Goal: Task Accomplishment & Management: Manage account settings

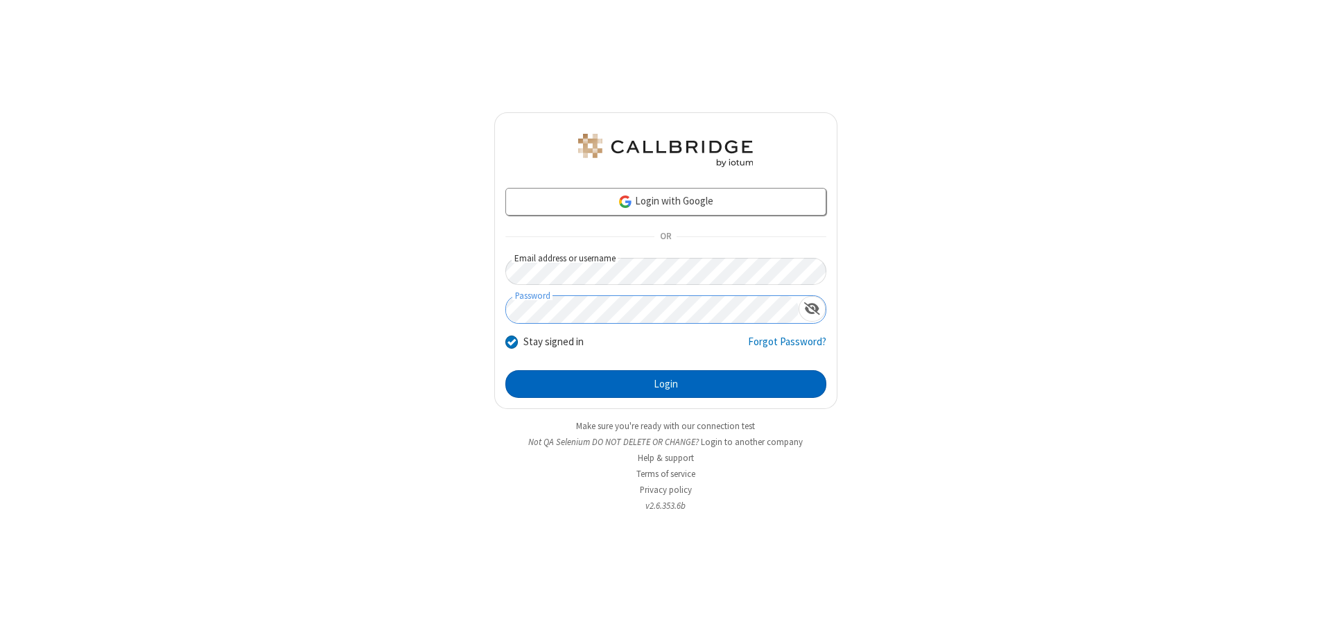
click at [665, 384] on button "Login" at bounding box center [665, 384] width 321 height 28
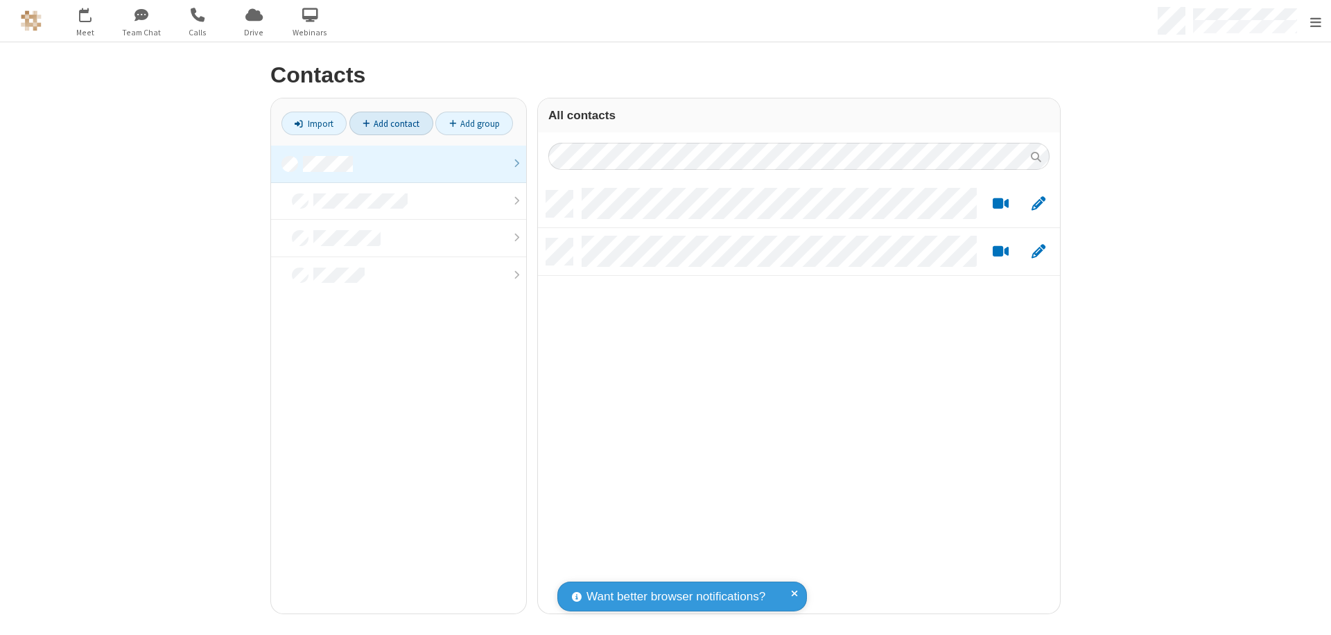
click at [385, 123] on link "Add contact" at bounding box center [391, 124] width 84 height 24
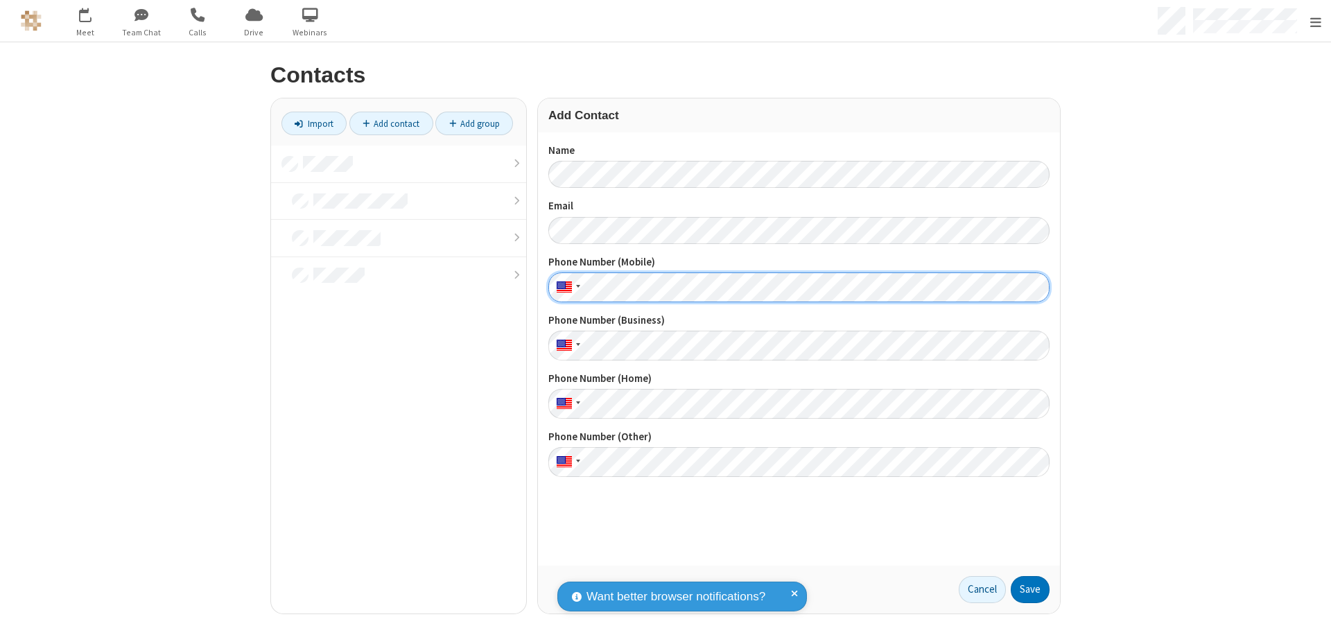
click at [1024, 589] on button "Save" at bounding box center [1029, 590] width 39 height 28
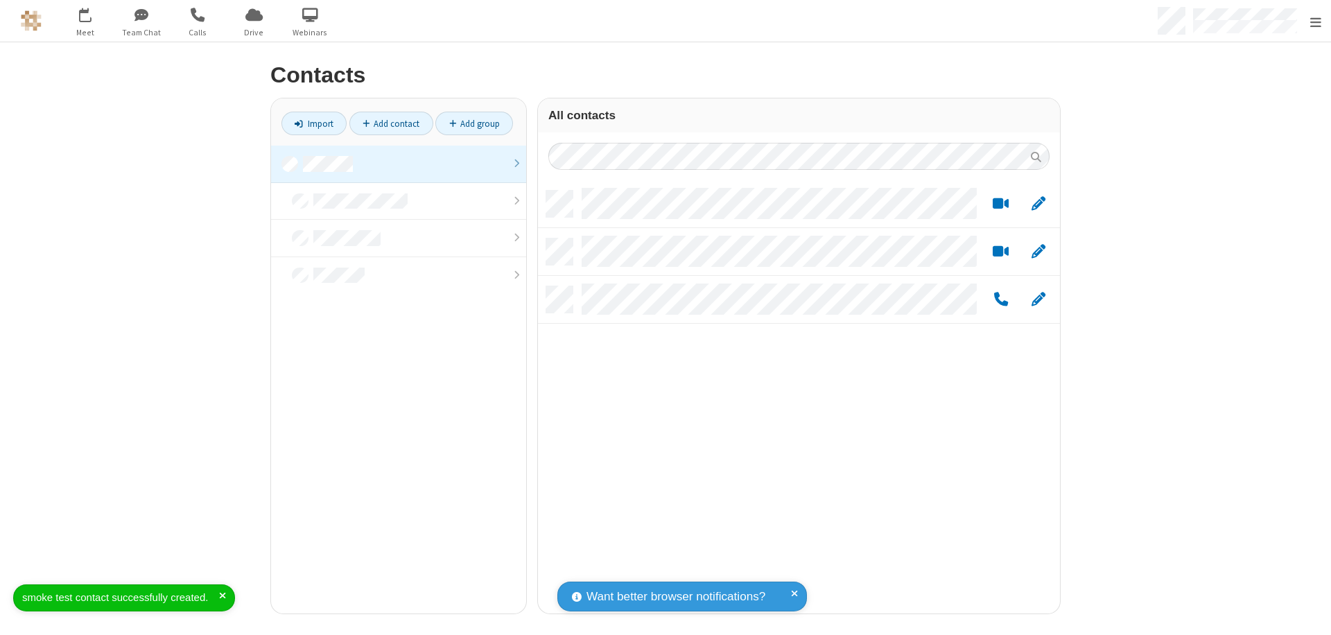
scroll to position [423, 511]
click at [385, 123] on link "Add contact" at bounding box center [391, 124] width 84 height 24
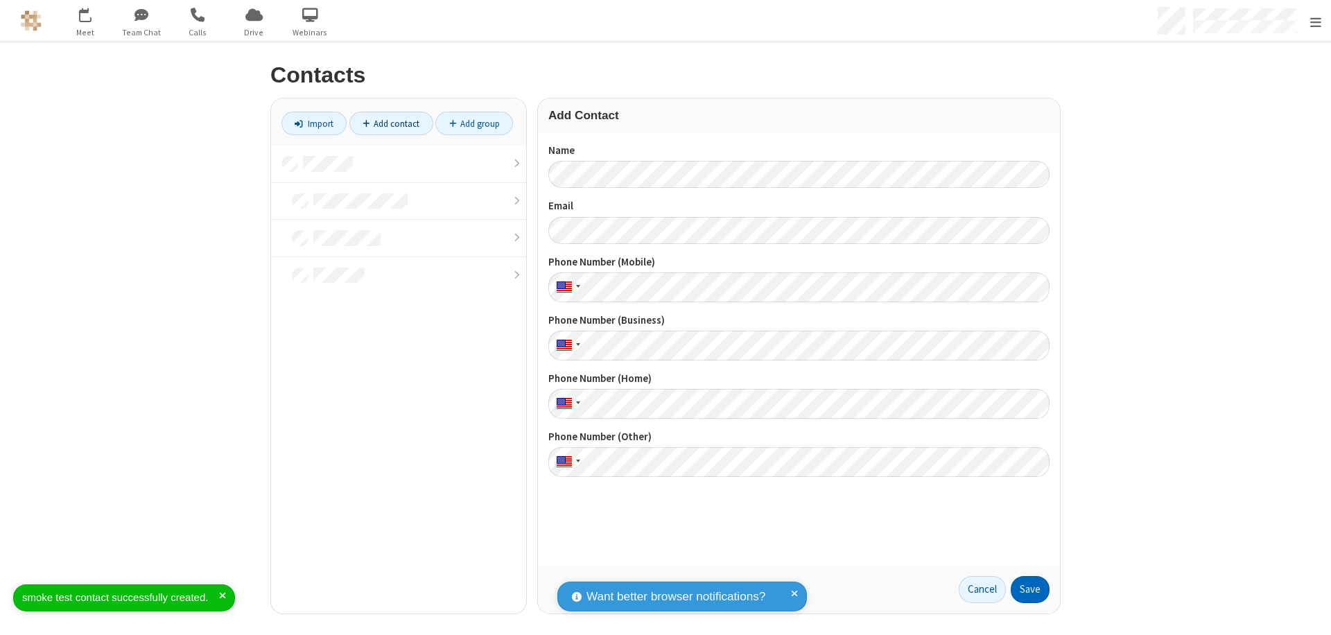
click at [1024, 589] on button "Save" at bounding box center [1029, 590] width 39 height 28
